Goal: Transaction & Acquisition: Purchase product/service

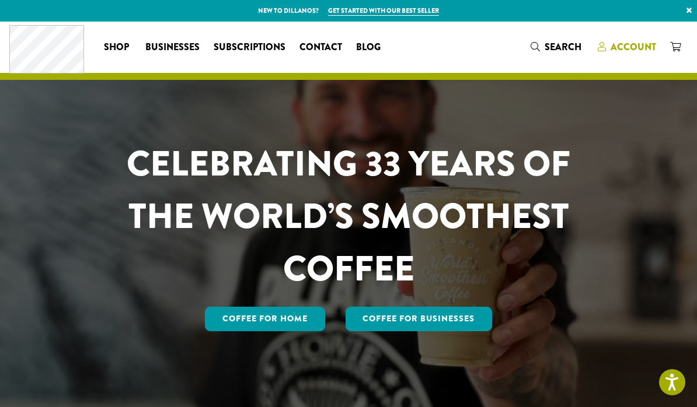
click at [637, 48] on span "Account" at bounding box center [633, 46] width 46 height 13
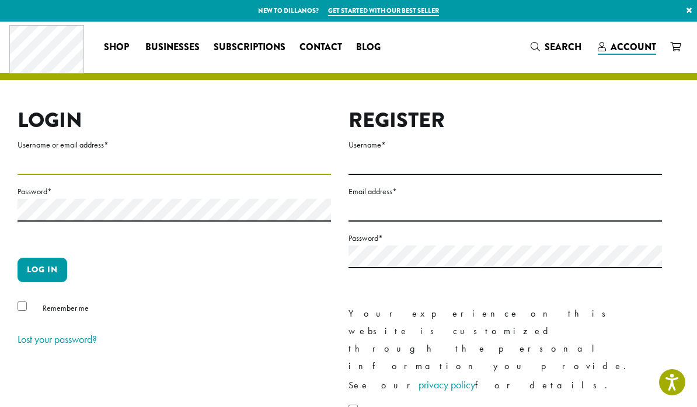
click at [74, 152] on input "Username or email address *" at bounding box center [174, 163] width 313 height 23
type input "**********"
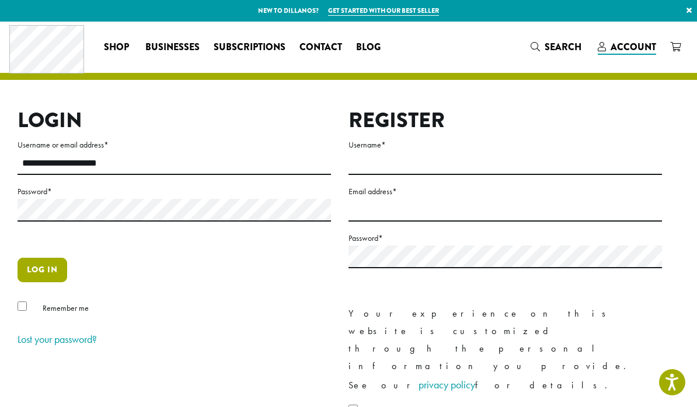
click at [43, 261] on button "Log in" at bounding box center [43, 270] width 50 height 25
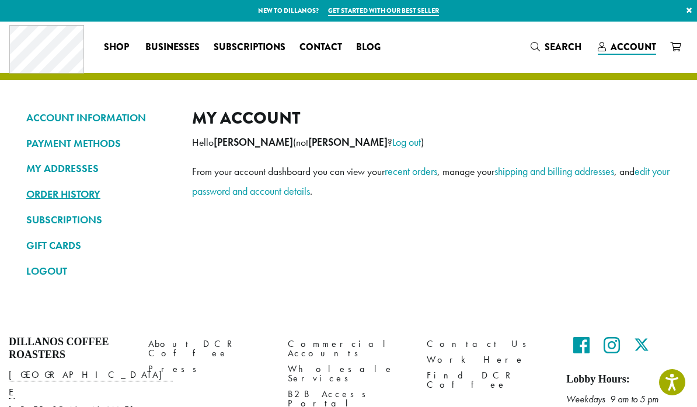
click at [57, 198] on link "ORDER HISTORY" at bounding box center [100, 194] width 148 height 20
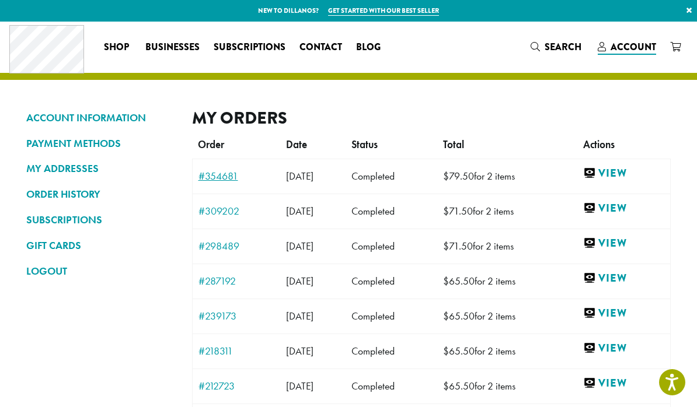
click at [217, 172] on link "#354681" at bounding box center [236, 176] width 76 height 11
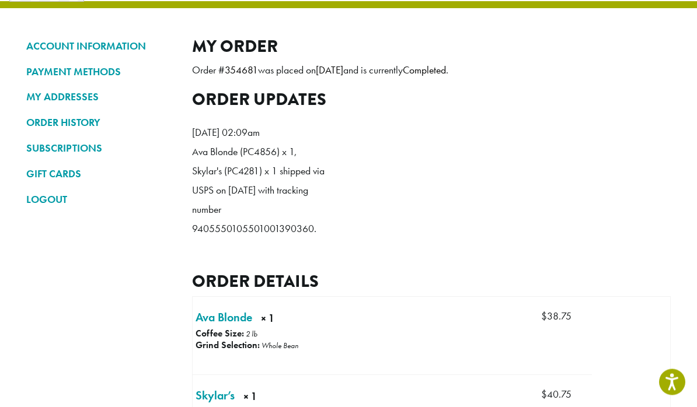
scroll to position [119, 0]
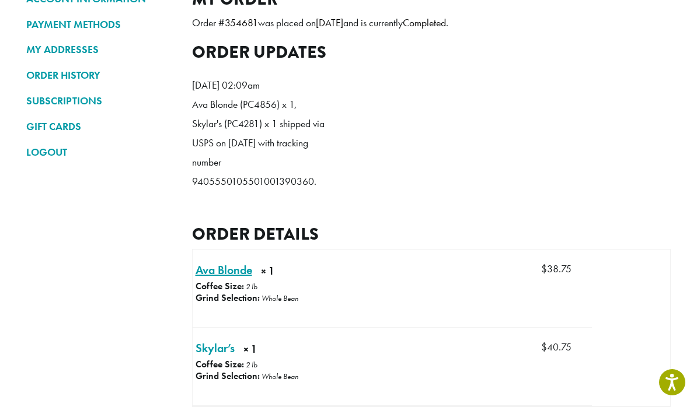
click at [217, 279] on link "Ava Blonde × 1" at bounding box center [223, 270] width 57 height 18
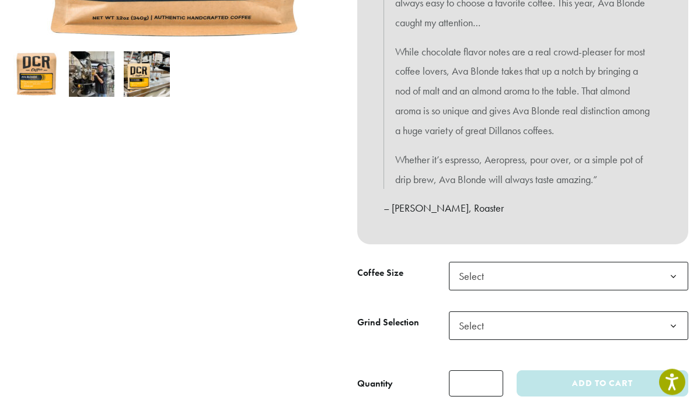
scroll to position [376, 0]
click at [484, 265] on span "Select" at bounding box center [474, 276] width 41 height 23
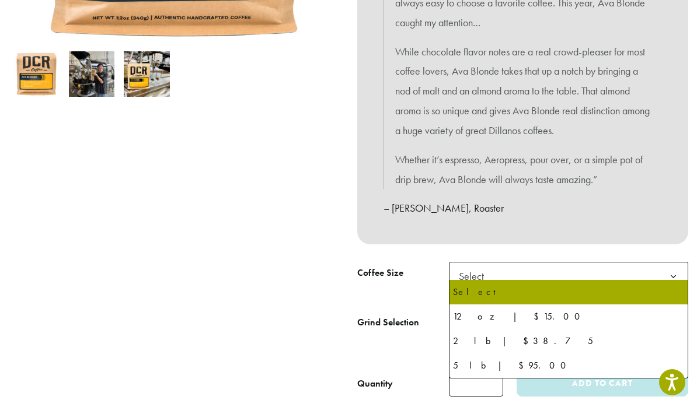
scroll to position [0, 0]
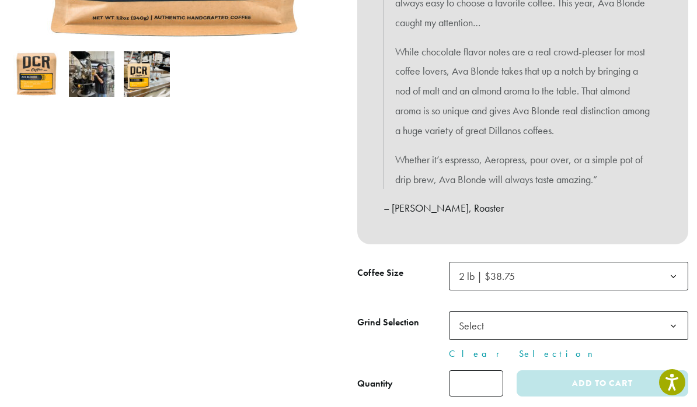
click at [470, 317] on span "Select" at bounding box center [474, 326] width 41 height 23
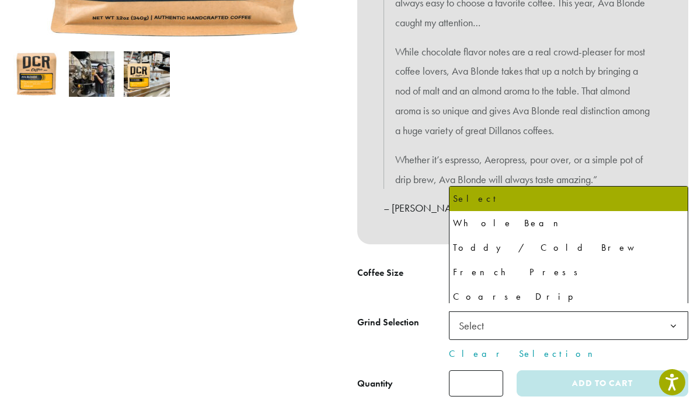
select select "**********"
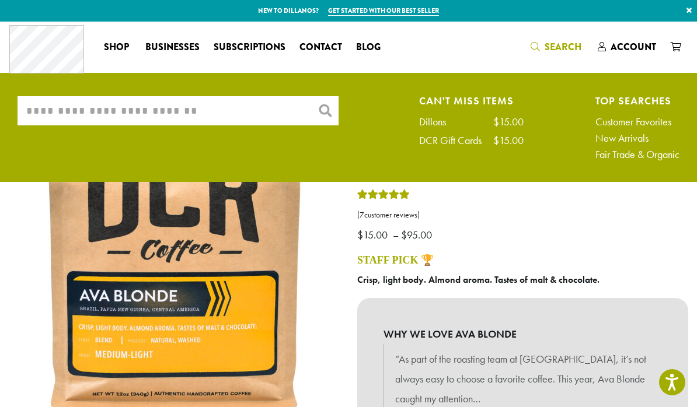
click at [116, 107] on input "What are you searching for?" at bounding box center [178, 110] width 321 height 29
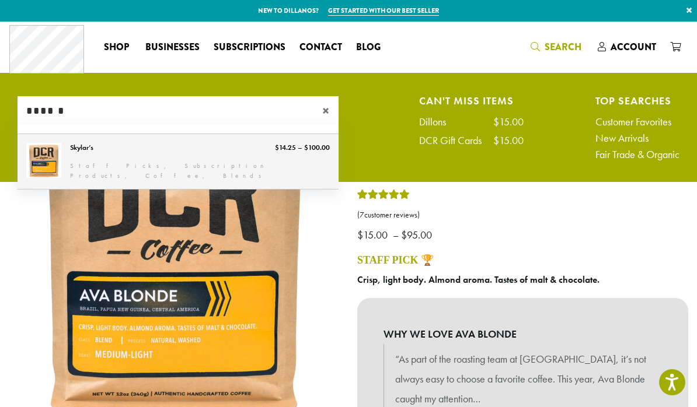
type input "******"
click at [77, 151] on link "Skylar’s" at bounding box center [178, 161] width 321 height 55
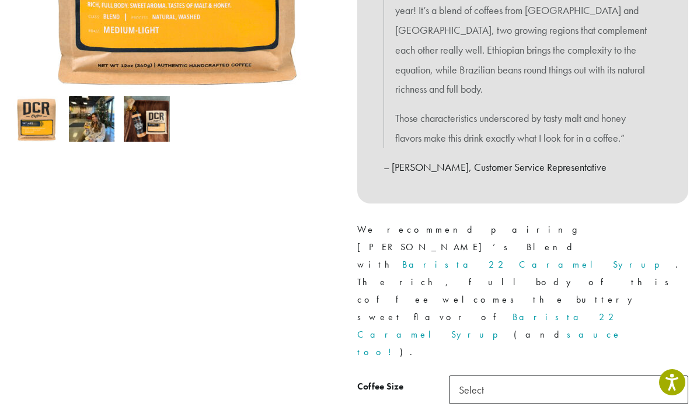
scroll to position [333, 0]
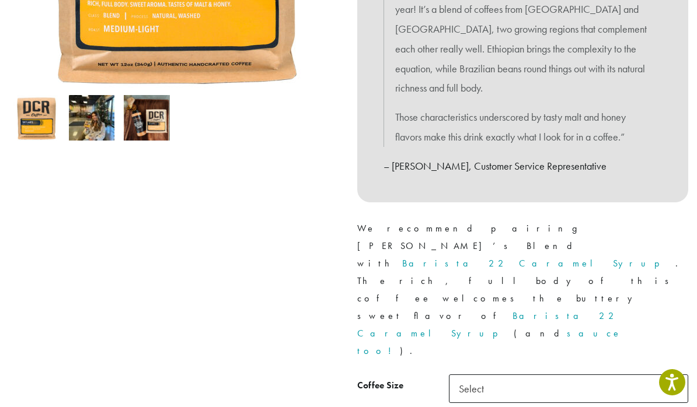
click at [468, 378] on span "Select" at bounding box center [474, 389] width 41 height 23
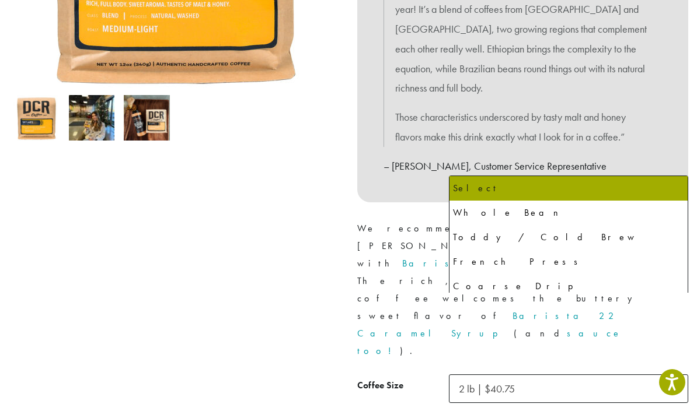
select select "**********"
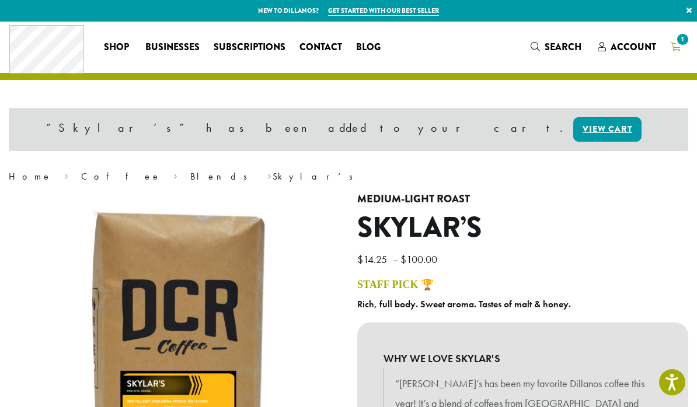
click at [682, 40] on span "1" at bounding box center [683, 40] width 16 height 16
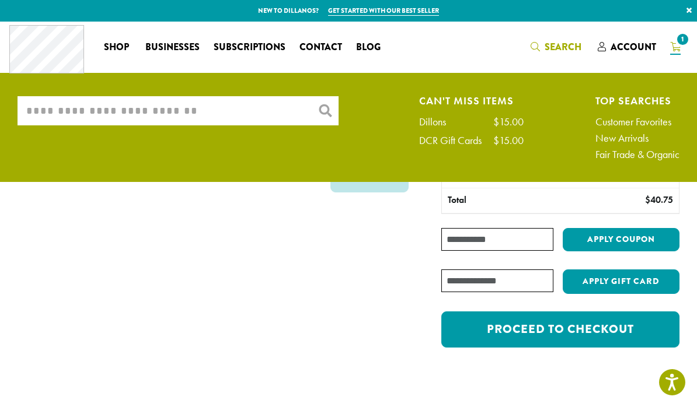
click at [40, 108] on input "What are you searching for?" at bounding box center [178, 110] width 321 height 29
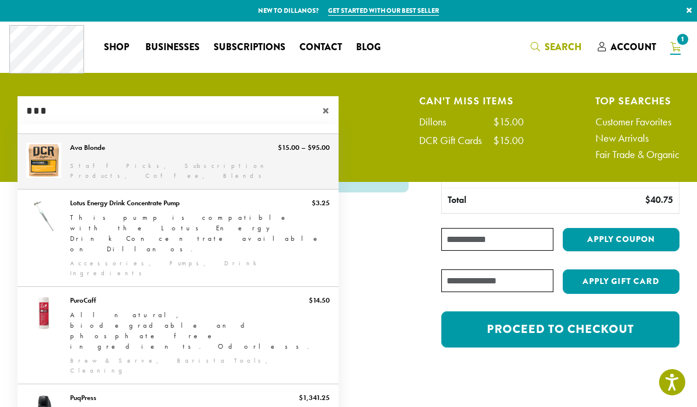
type input "***"
click at [88, 151] on link "Ava Blonde" at bounding box center [178, 161] width 321 height 55
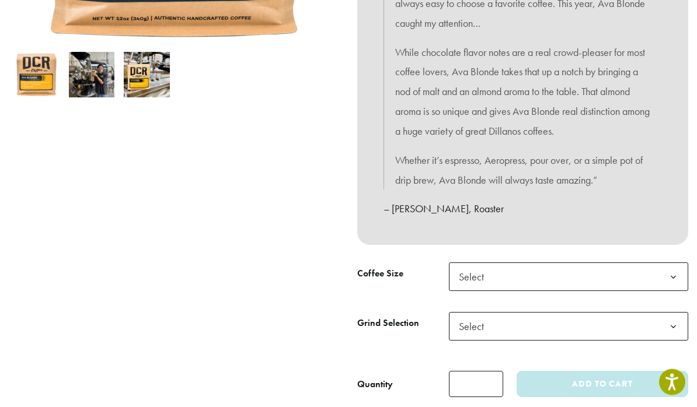
scroll to position [380, 0]
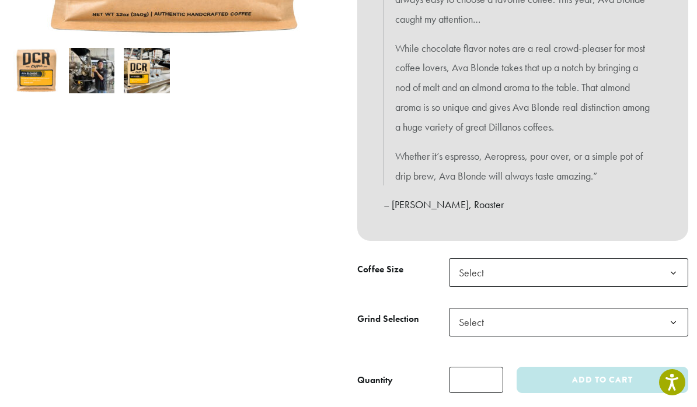
click at [459, 266] on span "Select" at bounding box center [474, 272] width 41 height 23
click at [463, 311] on span "Select" at bounding box center [474, 322] width 41 height 23
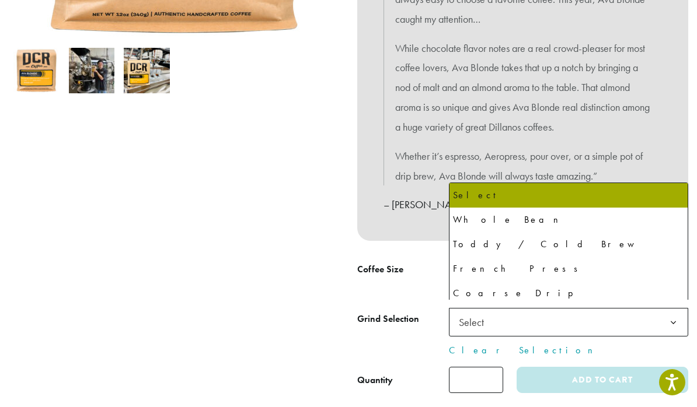
select select "**********"
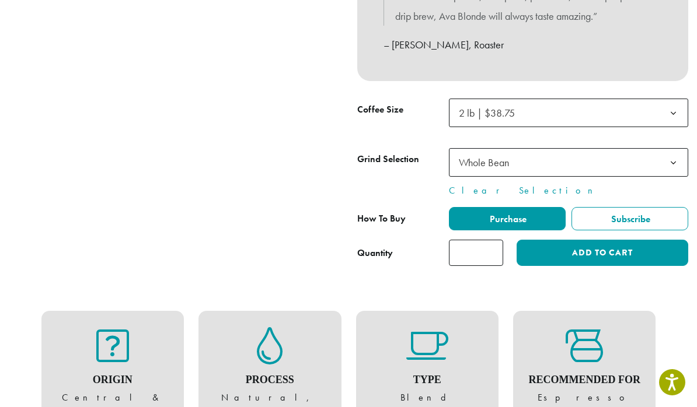
scroll to position [516, 0]
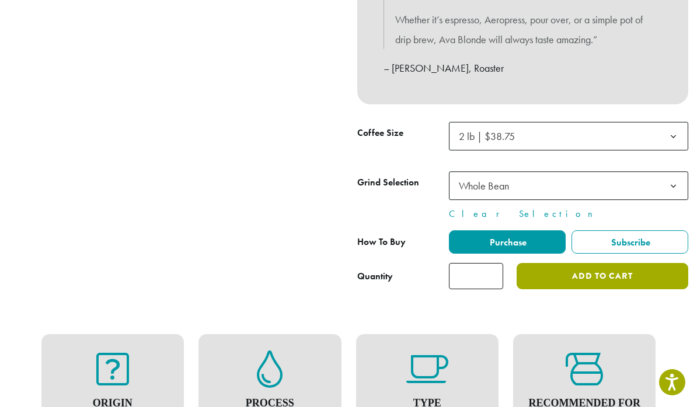
click at [596, 263] on button "Add to cart" at bounding box center [602, 276] width 172 height 26
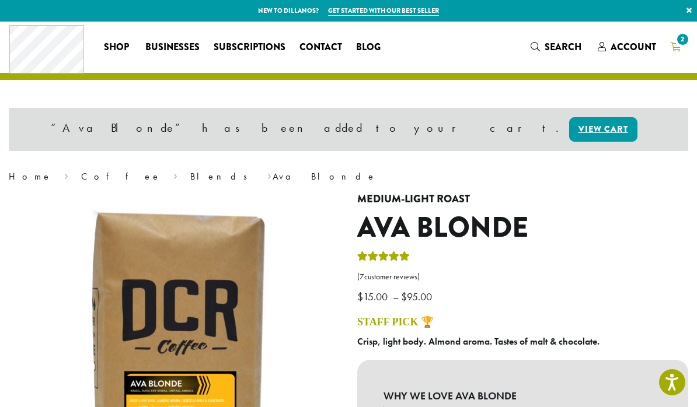
click at [677, 35] on span "2" at bounding box center [683, 40] width 16 height 16
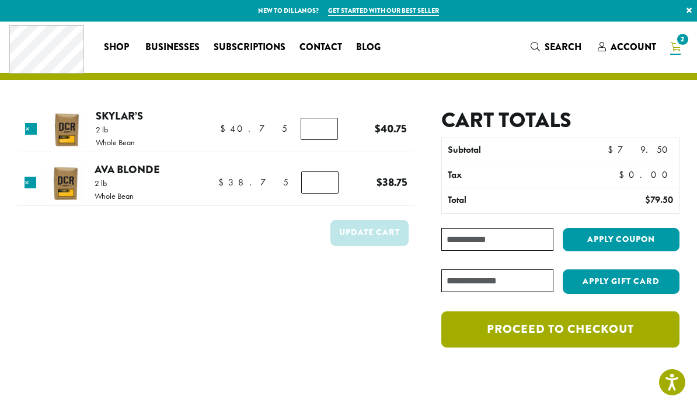
click at [539, 326] on link "Proceed to checkout" at bounding box center [560, 330] width 238 height 36
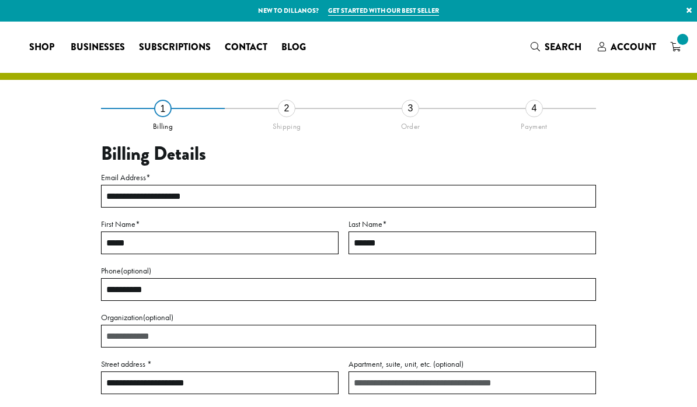
select select "**"
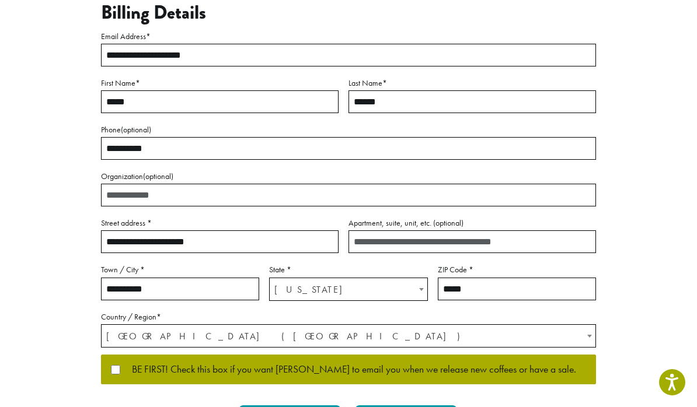
scroll to position [142, 0]
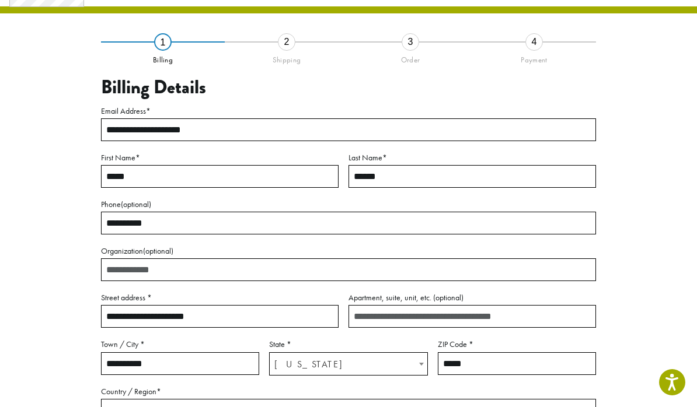
scroll to position [44, 0]
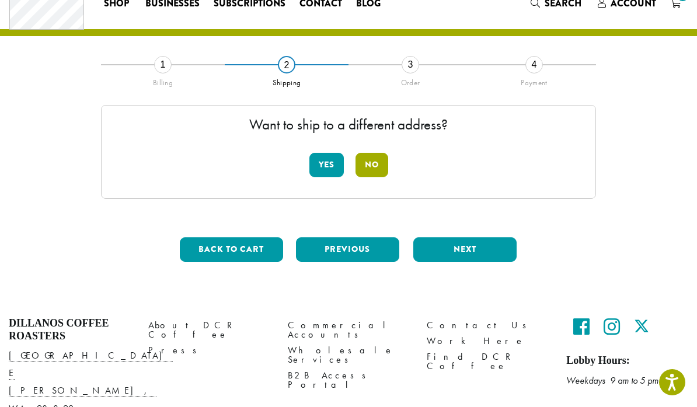
click at [374, 164] on button "No" at bounding box center [371, 165] width 33 height 25
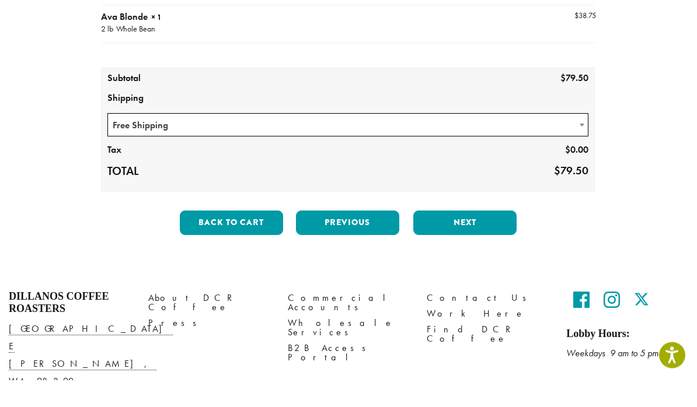
scroll to position [226, 0]
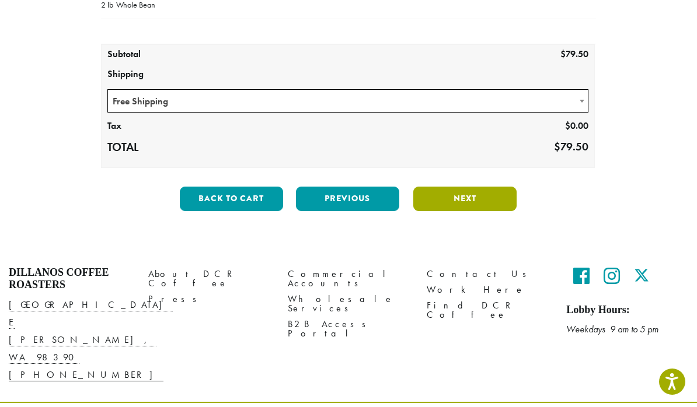
click at [463, 200] on button "Next" at bounding box center [464, 199] width 103 height 25
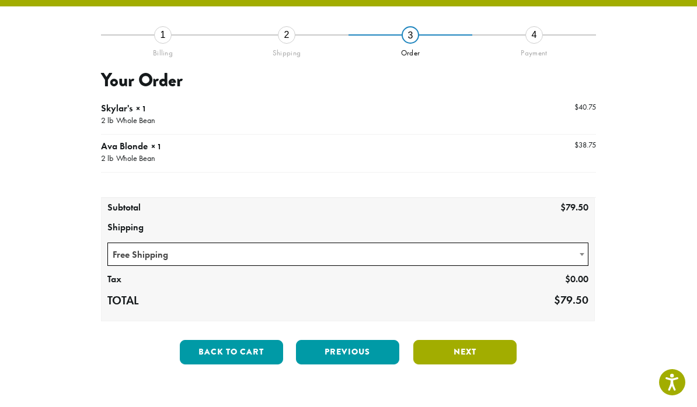
scroll to position [67, 0]
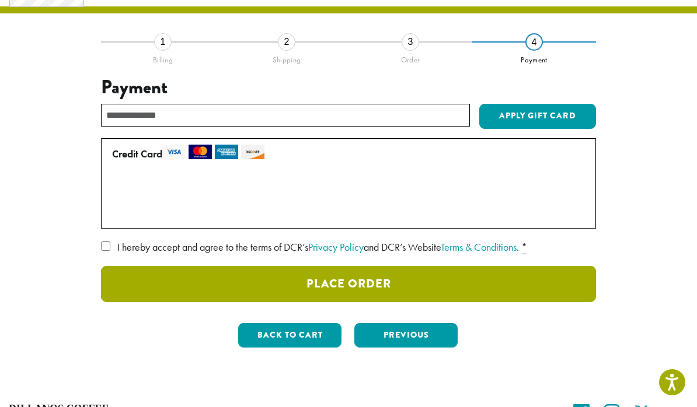
click at [437, 280] on button "Place Order" at bounding box center [348, 284] width 495 height 36
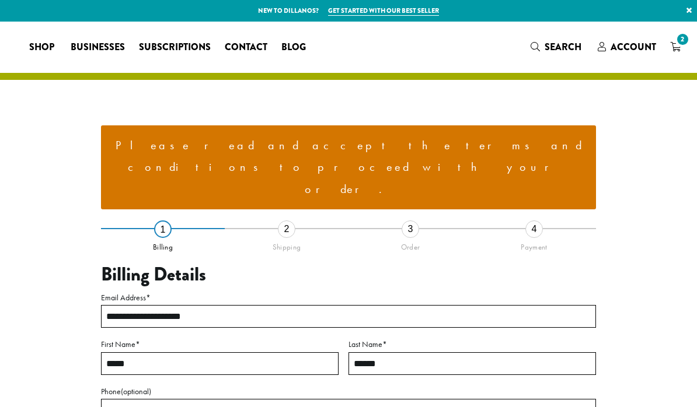
select select "**"
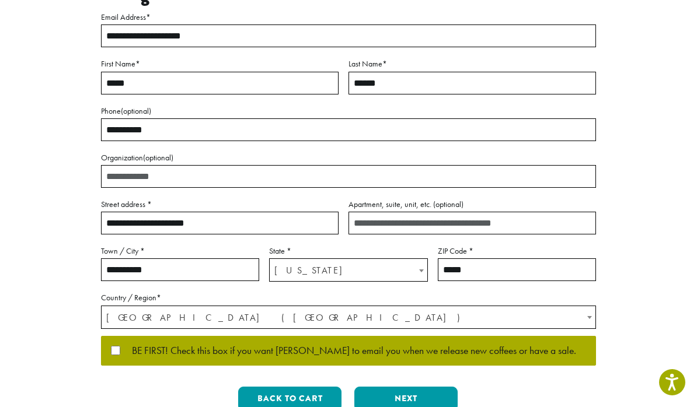
scroll to position [315, 0]
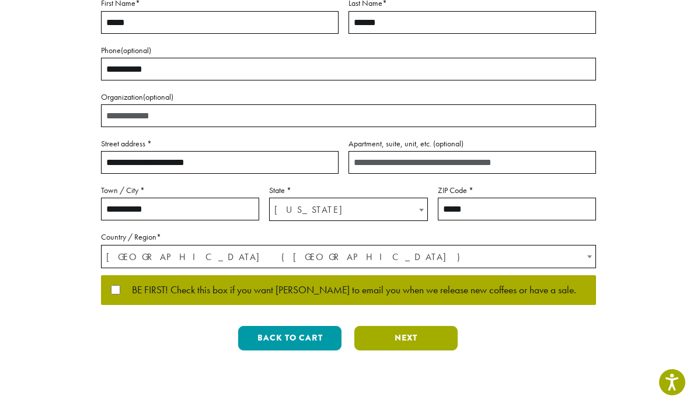
click at [410, 326] on button "Next" at bounding box center [405, 338] width 103 height 25
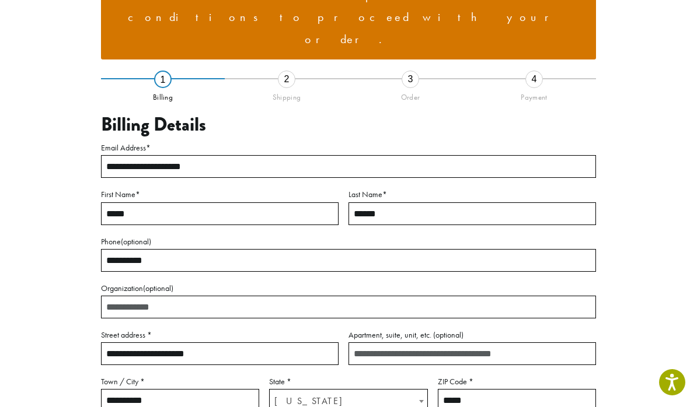
scroll to position [120, 0]
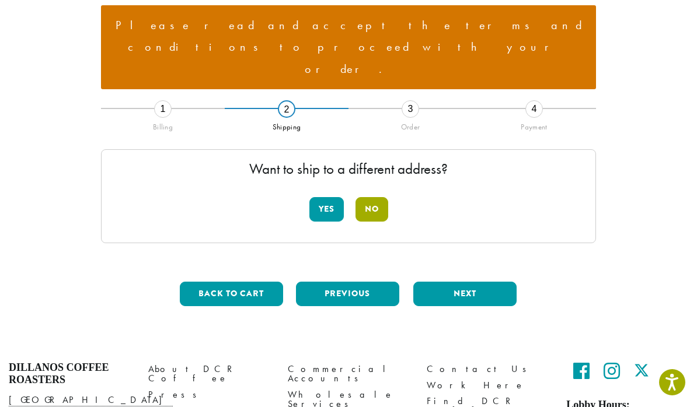
click at [372, 197] on button "No" at bounding box center [371, 209] width 33 height 25
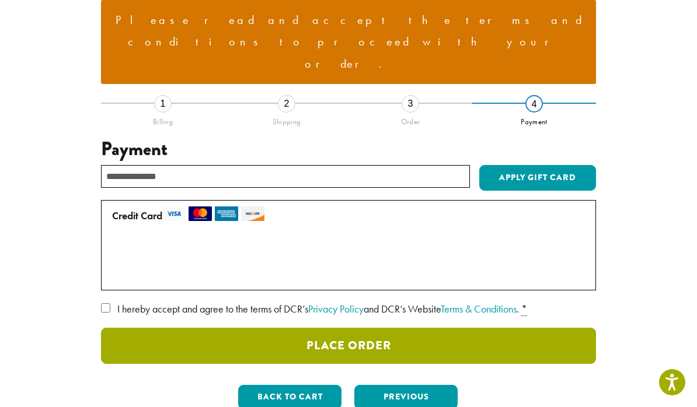
click at [417, 328] on button "Place Order" at bounding box center [348, 346] width 495 height 36
